Goal: Check status

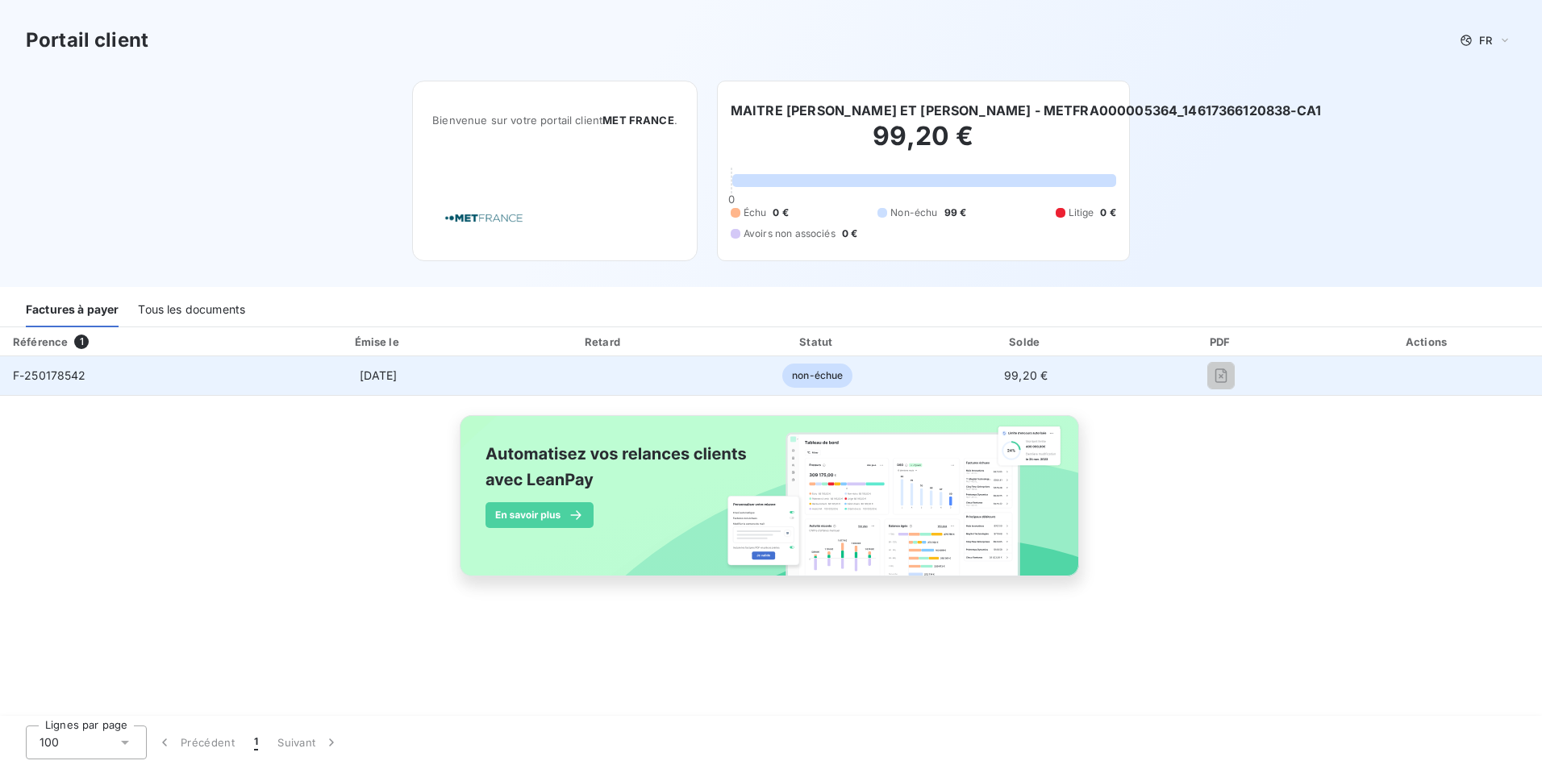
click at [64, 378] on span "F-250178542" at bounding box center [49, 375] width 73 height 14
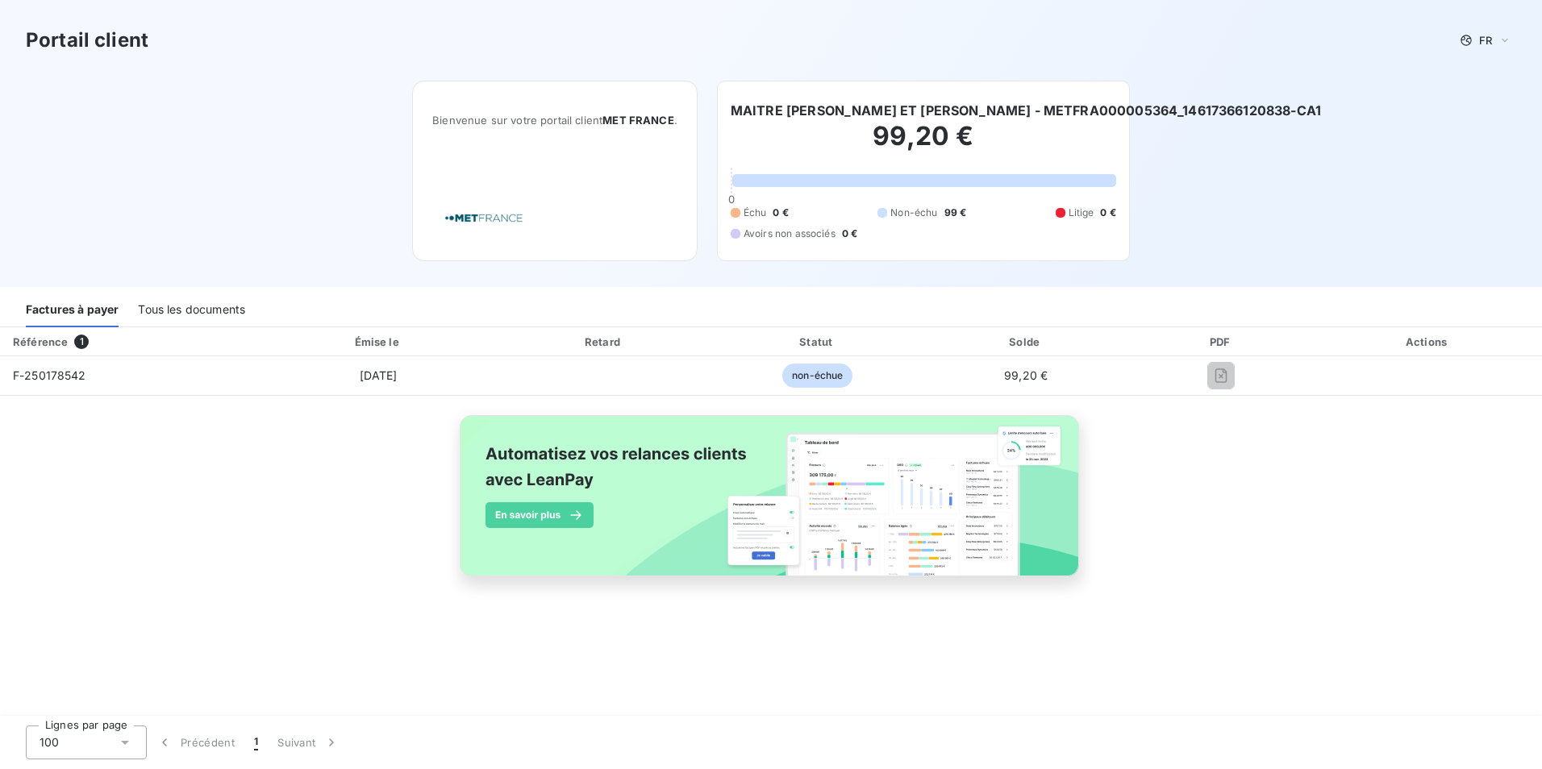
drag, startPoint x: 85, startPoint y: 377, endPoint x: 520, endPoint y: 627, distance: 502.0
click at [519, 628] on div "Référence 1 Émise le Retard Statut Solde PDF Actions F-250178542 [DATE] non-éch…" at bounding box center [771, 522] width 1542 height 390
drag, startPoint x: 235, startPoint y: 368, endPoint x: 150, endPoint y: 446, distance: 115.3
click at [150, 446] on div "Référence 1 Émise le Retard Statut Solde PDF Actions F-250178542 3 sept. 2025 n…" at bounding box center [771, 470] width 1542 height 286
click at [215, 310] on div "Tous les documents" at bounding box center [191, 310] width 107 height 34
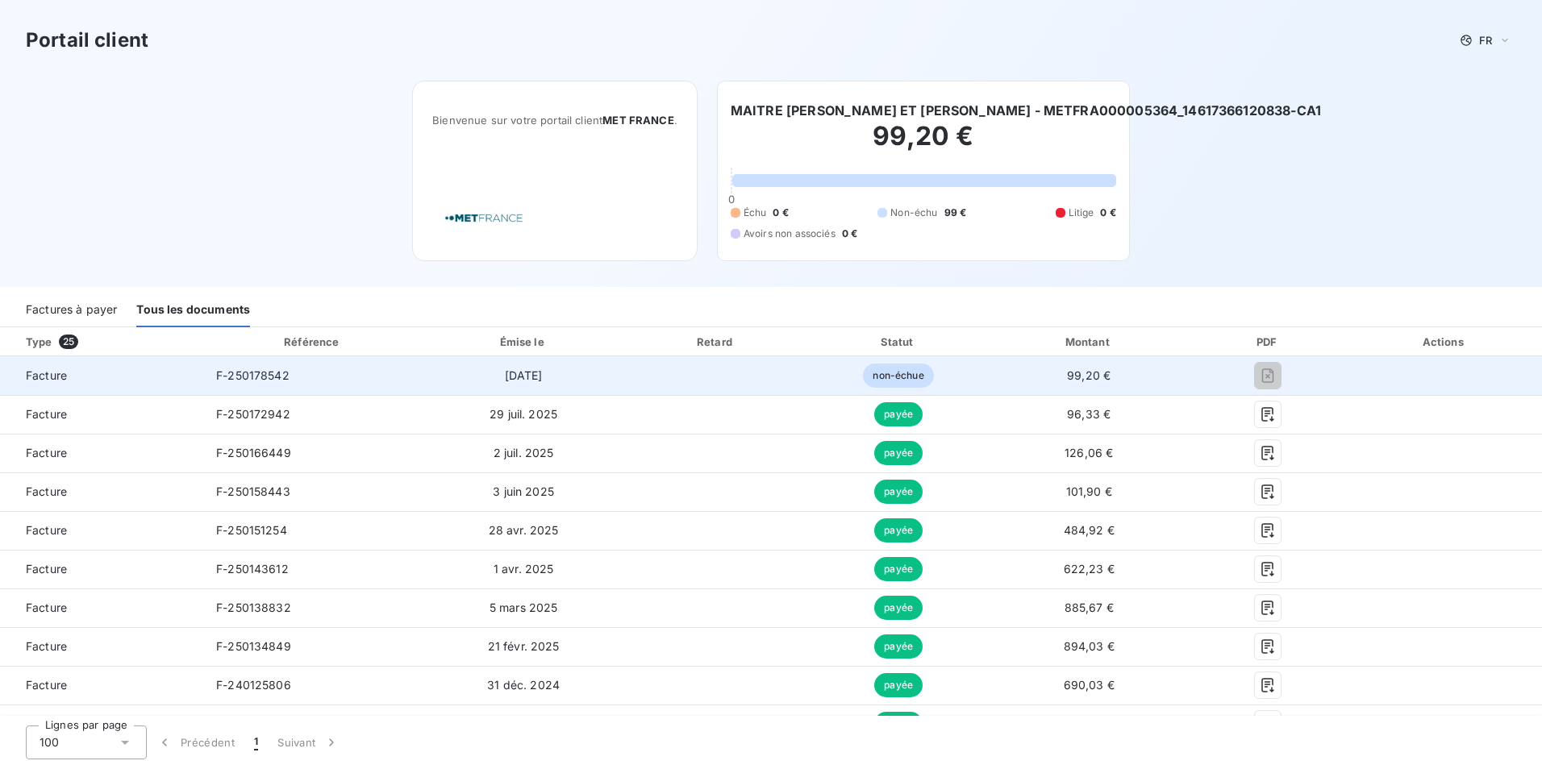
click at [218, 381] on span "F-250178542" at bounding box center [252, 375] width 73 height 14
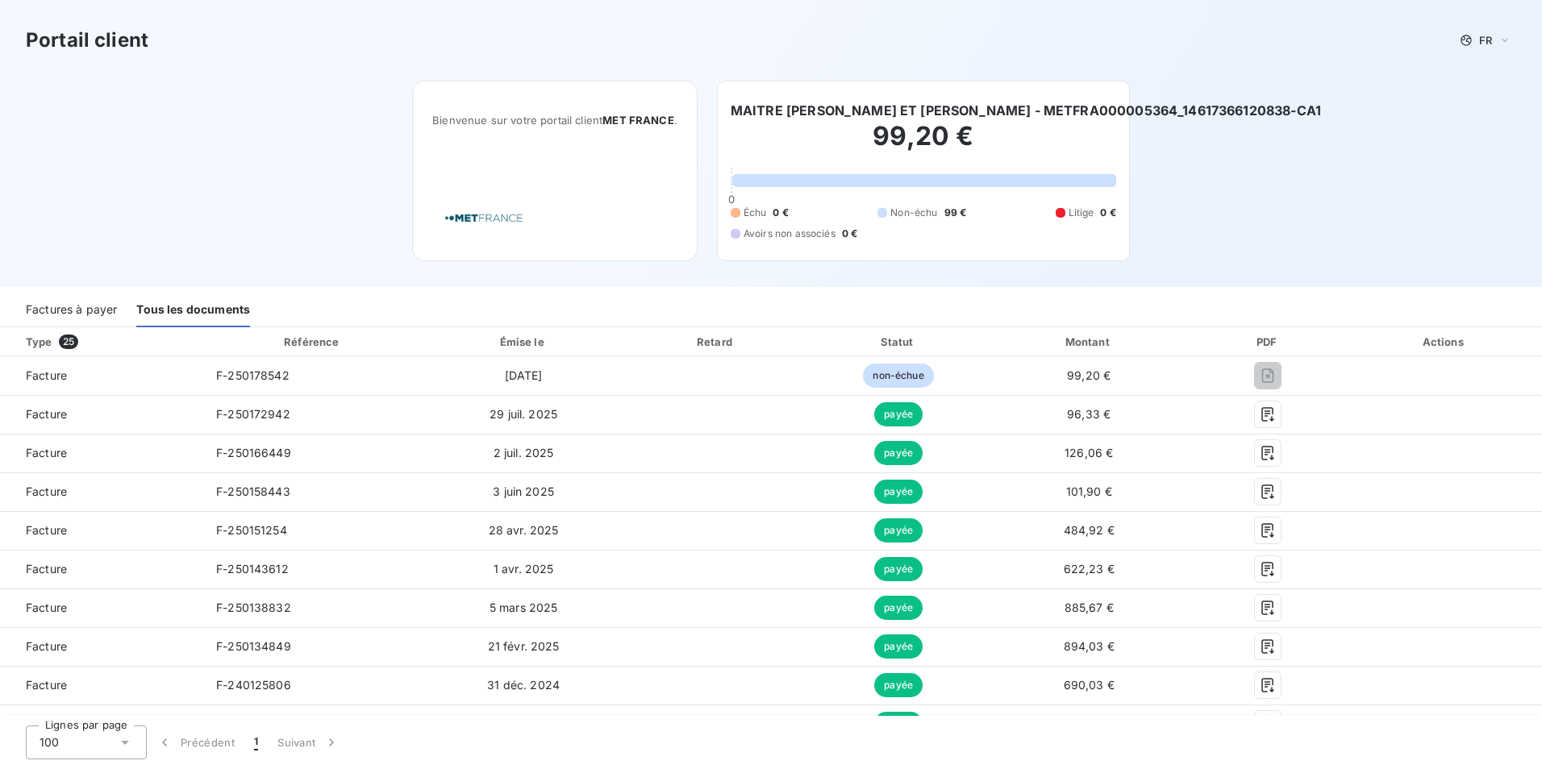
click at [56, 307] on div "Factures à payer" at bounding box center [71, 310] width 91 height 34
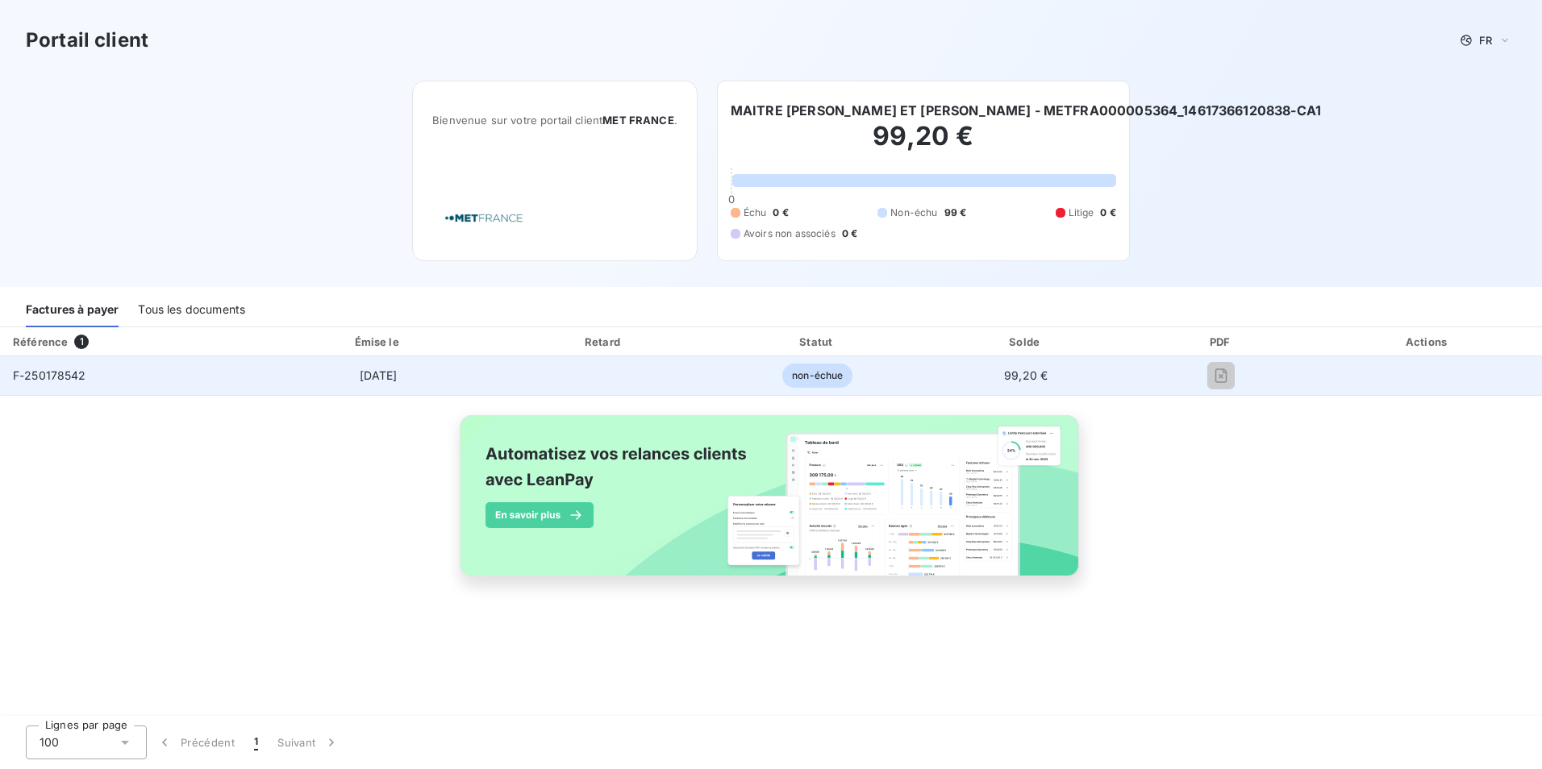
click at [73, 372] on span "F-250178542" at bounding box center [49, 375] width 73 height 14
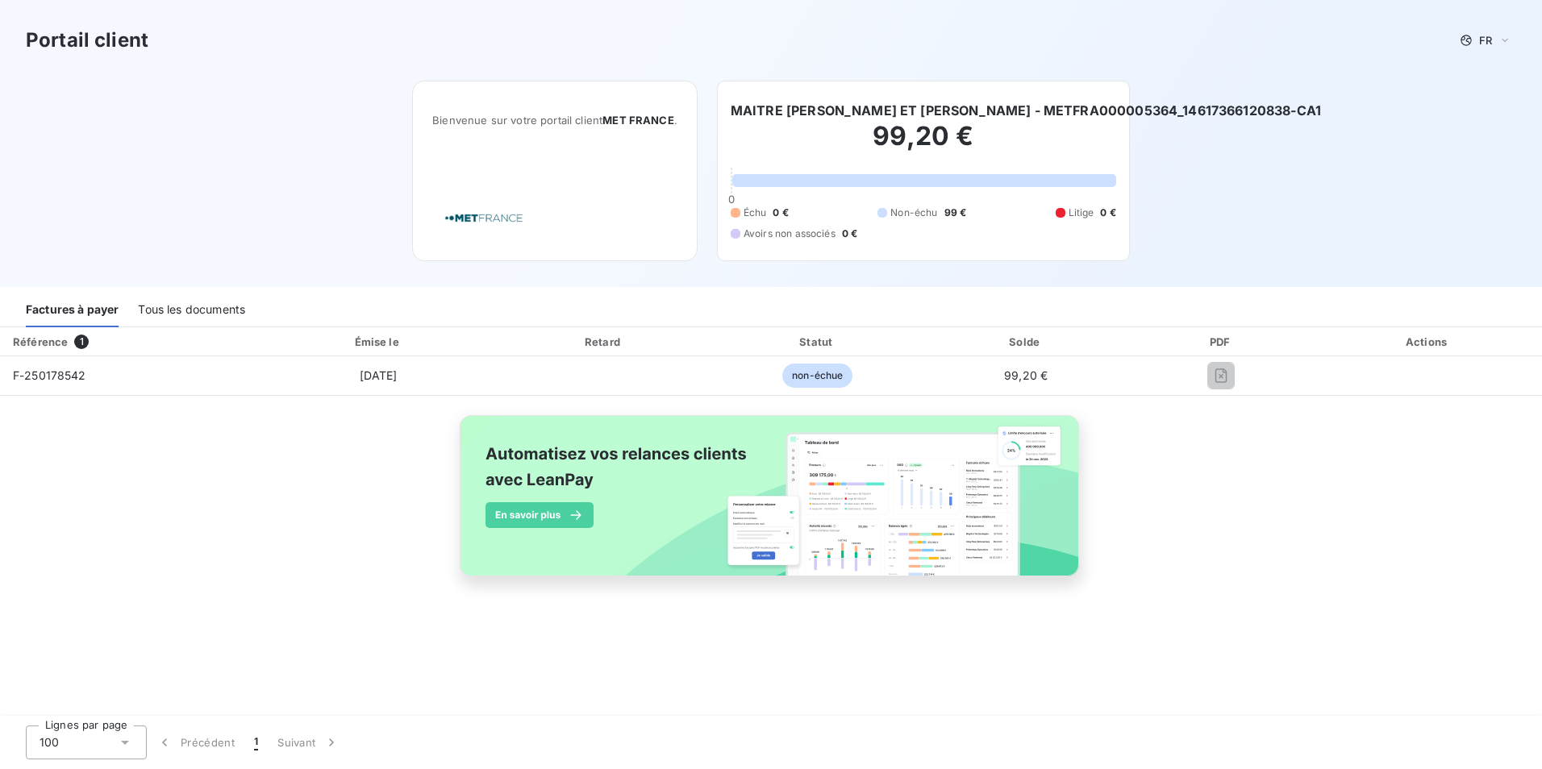
drag, startPoint x: 73, startPoint y: 372, endPoint x: 10, endPoint y: 464, distance: 111.2
click at [10, 464] on div "Référence 1 Émise le Retard Statut Solde PDF Actions F-250178542 3 sept. 2025 n…" at bounding box center [771, 470] width 1542 height 286
